Goal: Find specific page/section: Find specific page/section

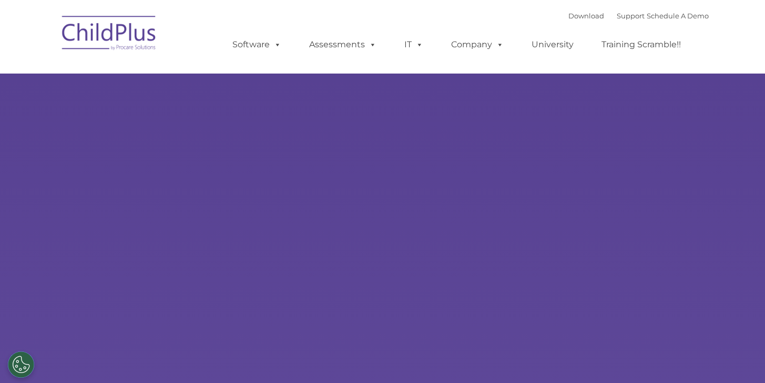
select select "MEDIUM"
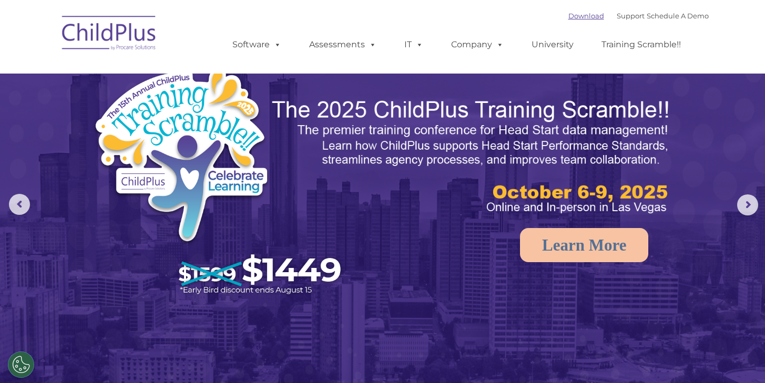
click at [583, 17] on link "Download" at bounding box center [587, 16] width 36 height 8
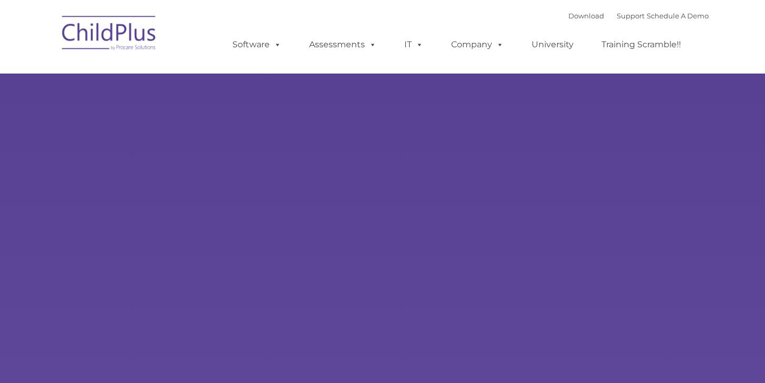
type input ""
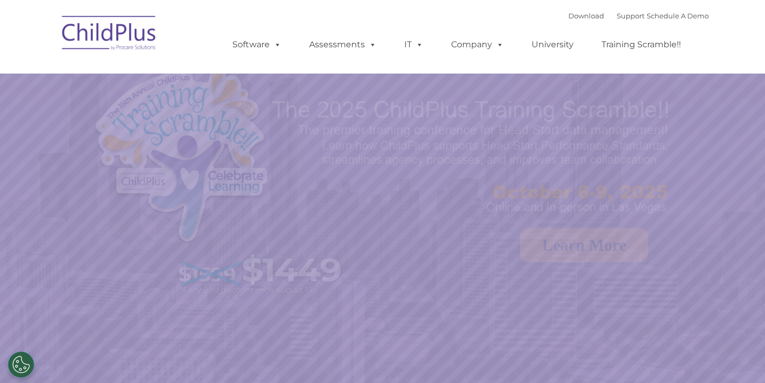
select select "MEDIUM"
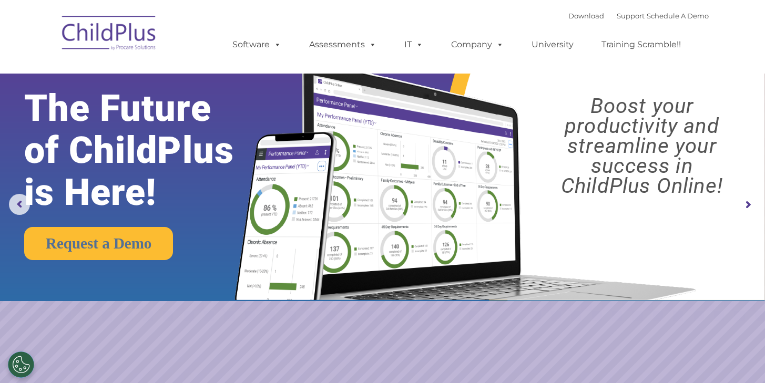
click at [122, 34] on img at bounding box center [109, 34] width 105 height 53
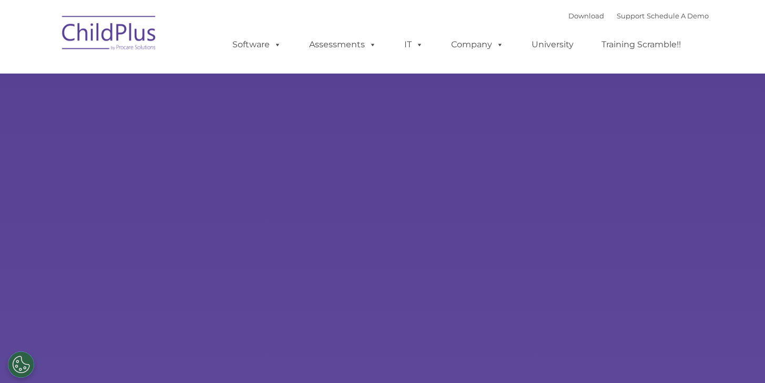
click at [122, 34] on img at bounding box center [109, 34] width 105 height 53
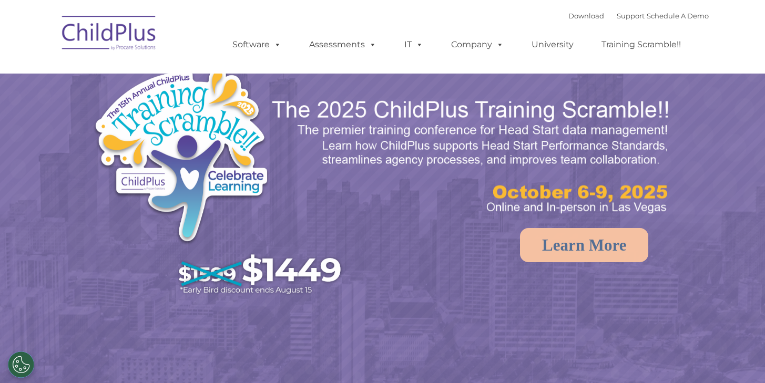
select select "MEDIUM"
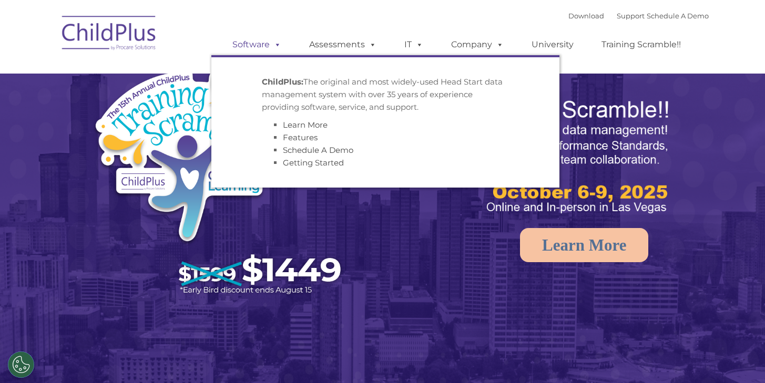
click at [276, 46] on span at bounding box center [276, 44] width 12 height 10
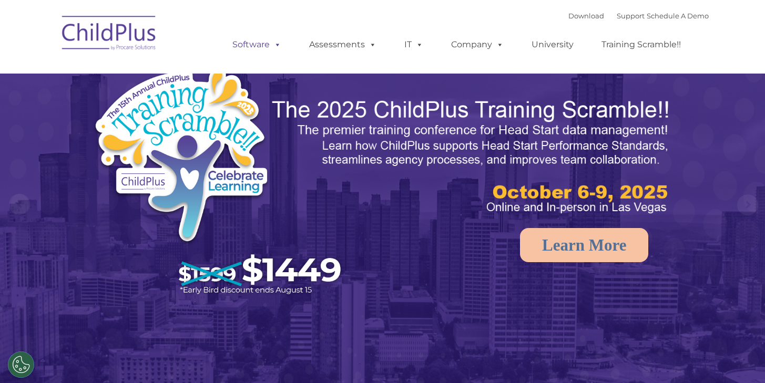
click at [276, 46] on span at bounding box center [276, 44] width 12 height 10
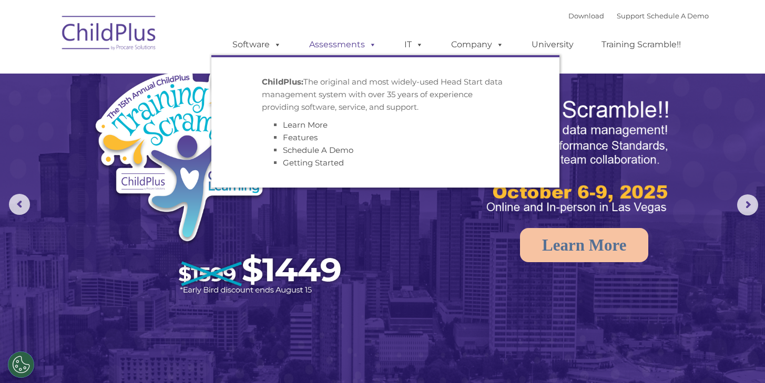
click at [363, 55] on link "Assessments" at bounding box center [343, 44] width 88 height 21
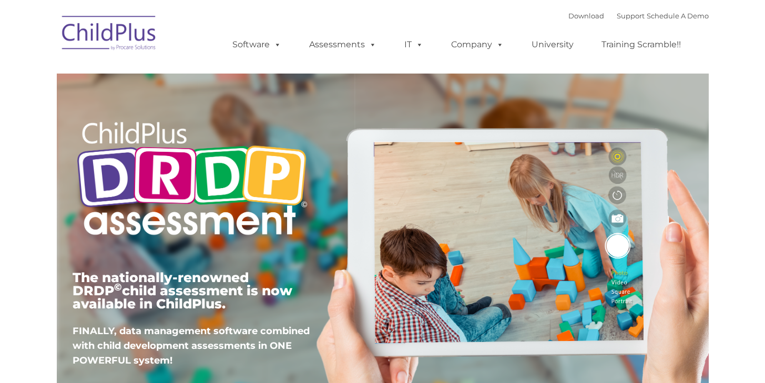
type input ""
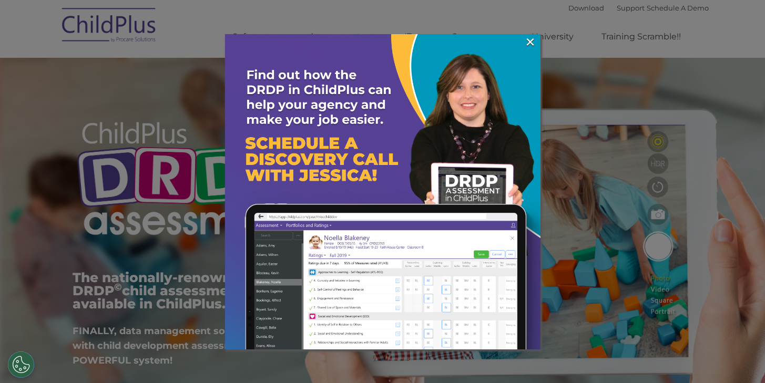
click at [522, 40] on img at bounding box center [383, 192] width 316 height 316
